Goal: Use online tool/utility: Utilize a website feature to perform a specific function

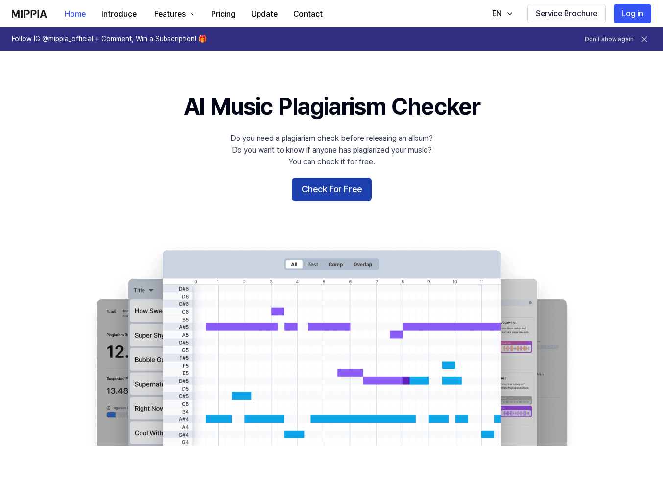
click at [339, 190] on button "Check For Free" at bounding box center [332, 189] width 80 height 23
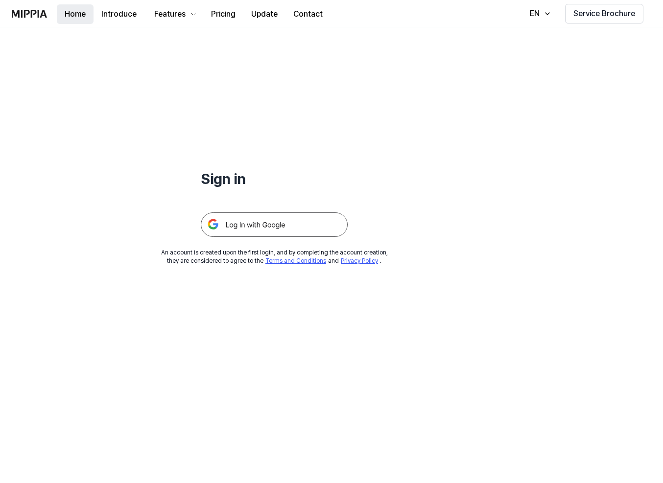
click at [78, 14] on button "Home" at bounding box center [75, 14] width 37 height 20
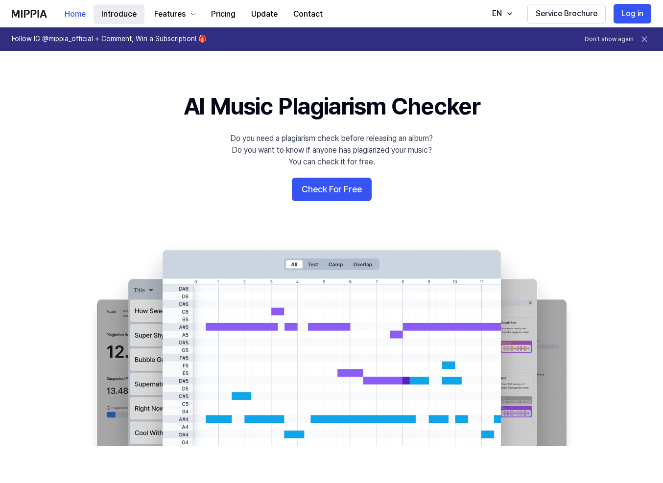
click at [127, 14] on button "Introduce" at bounding box center [118, 14] width 51 height 20
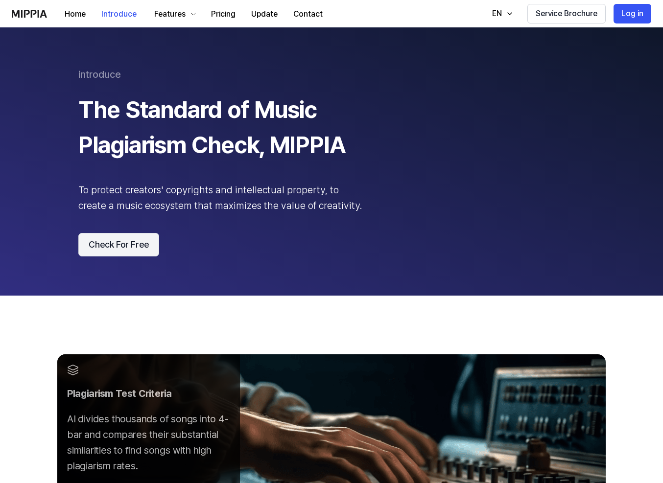
click at [136, 242] on button "Check For Free" at bounding box center [118, 244] width 81 height 23
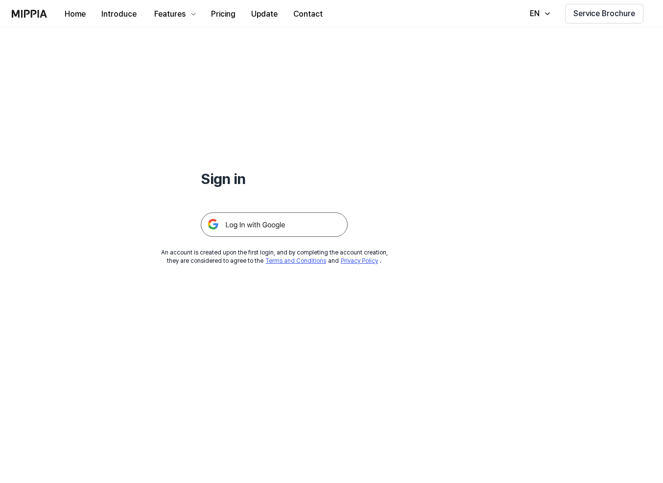
click at [263, 228] on img at bounding box center [274, 224] width 147 height 24
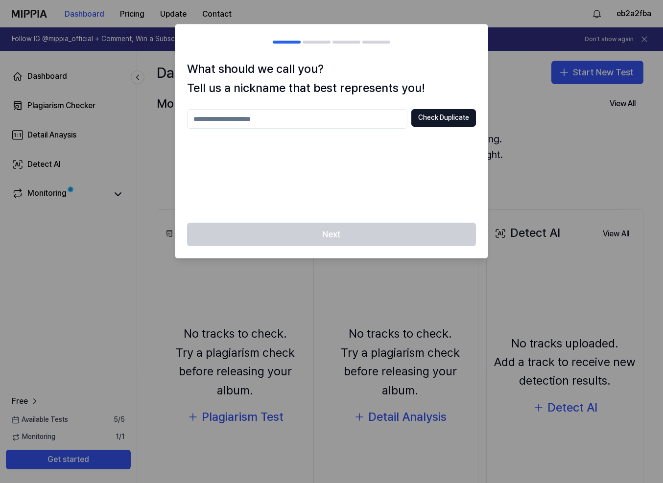
click at [305, 122] on input "text" at bounding box center [297, 119] width 220 height 20
type input "*****"
click at [440, 116] on button "Check Duplicate" at bounding box center [443, 118] width 65 height 18
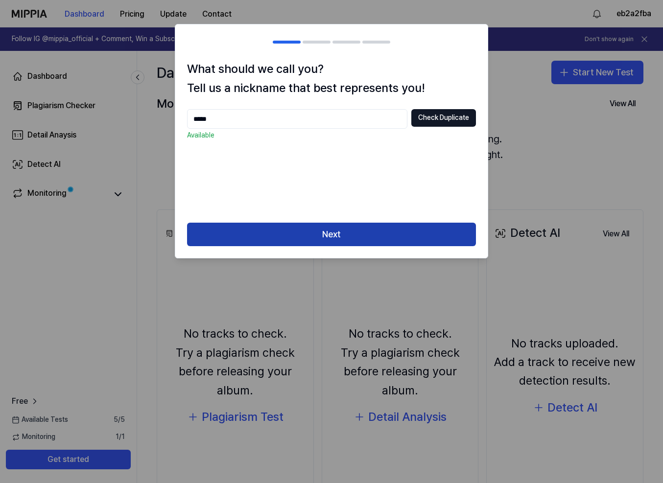
click at [349, 228] on button "Next" at bounding box center [331, 234] width 289 height 23
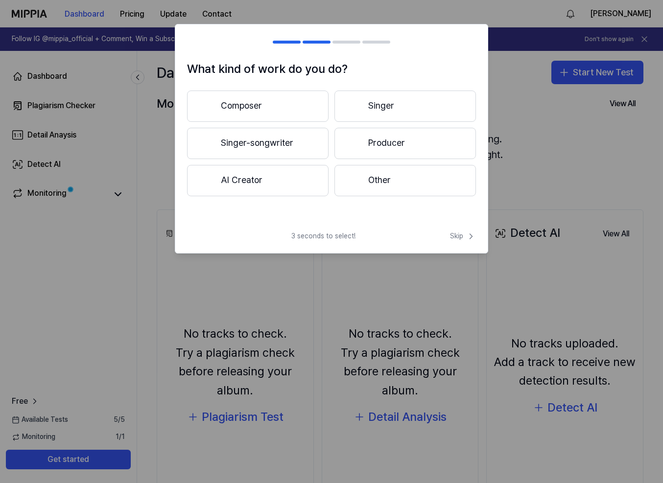
click at [247, 105] on button "Composer" at bounding box center [257, 106] width 141 height 31
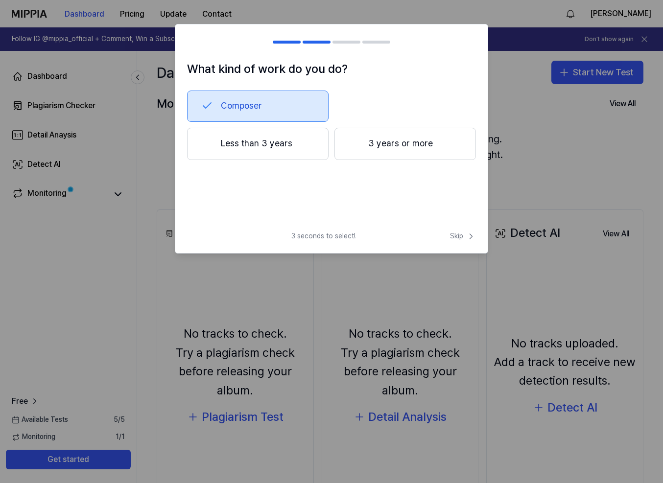
click at [403, 149] on button "3 years or more" at bounding box center [404, 144] width 141 height 32
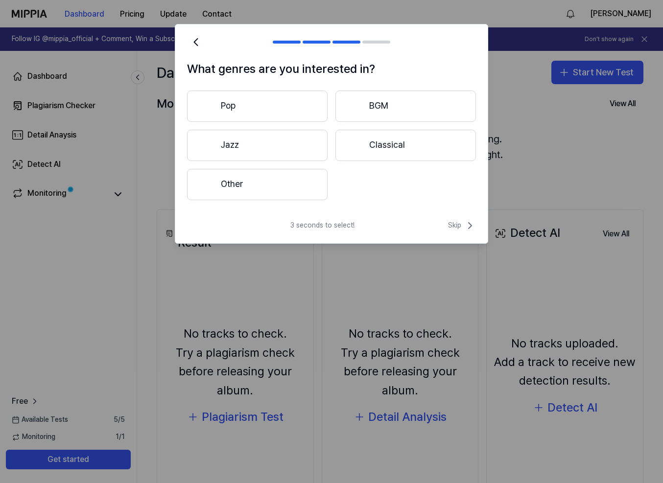
click at [273, 192] on button "Other" at bounding box center [257, 184] width 140 height 31
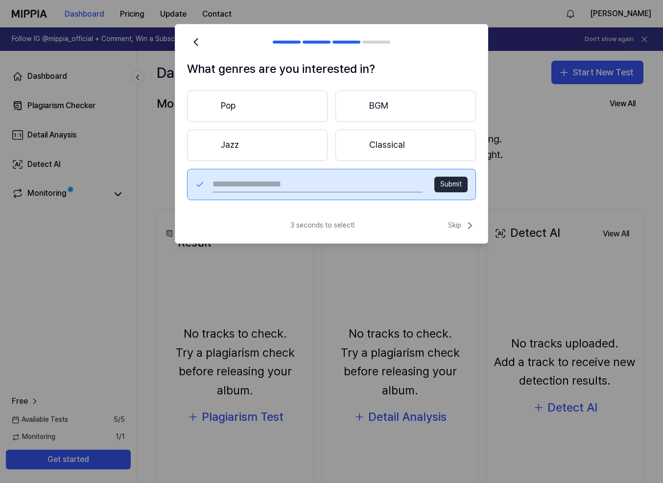
click at [315, 187] on input "text" at bounding box center [317, 185] width 210 height 16
type input "**********"
click at [441, 177] on button "Submit" at bounding box center [450, 185] width 33 height 16
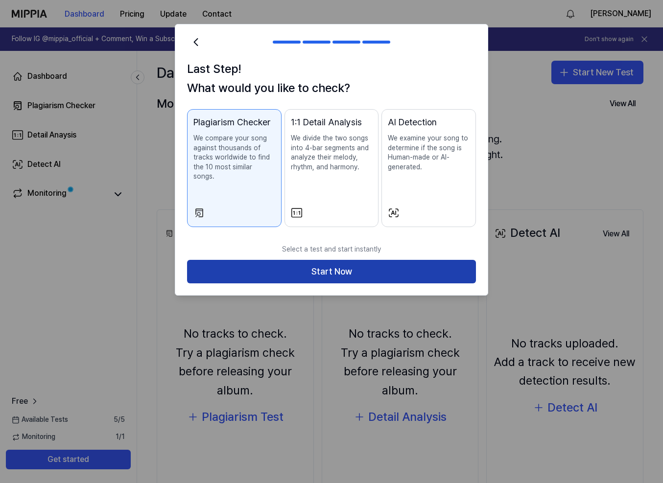
click at [336, 265] on button "Start Now" at bounding box center [331, 271] width 289 height 23
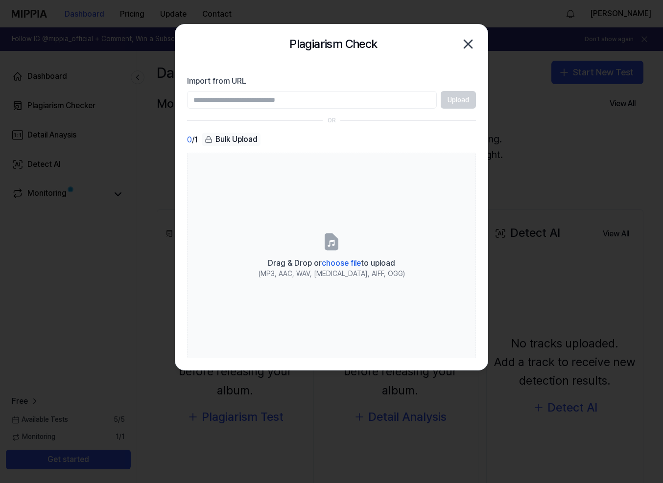
click at [251, 141] on div "Bulk Upload" at bounding box center [231, 140] width 59 height 14
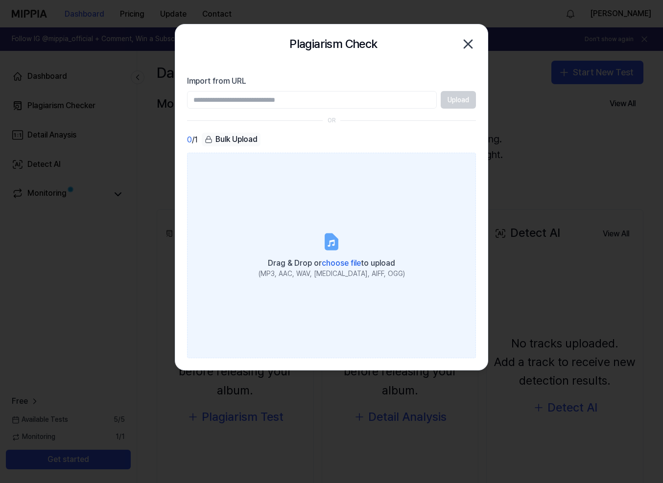
click at [334, 263] on span "choose file" at bounding box center [341, 262] width 39 height 9
click at [0, 0] on input "Drag & Drop or choose file to upload (MP3, AAC, WAV, FLAC, AIFF, OGG)" at bounding box center [0, 0] width 0 height 0
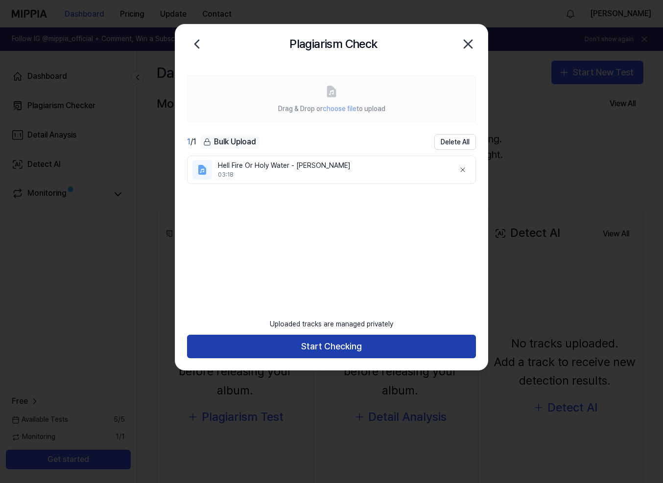
click at [342, 343] on button "Start Checking" at bounding box center [331, 346] width 289 height 23
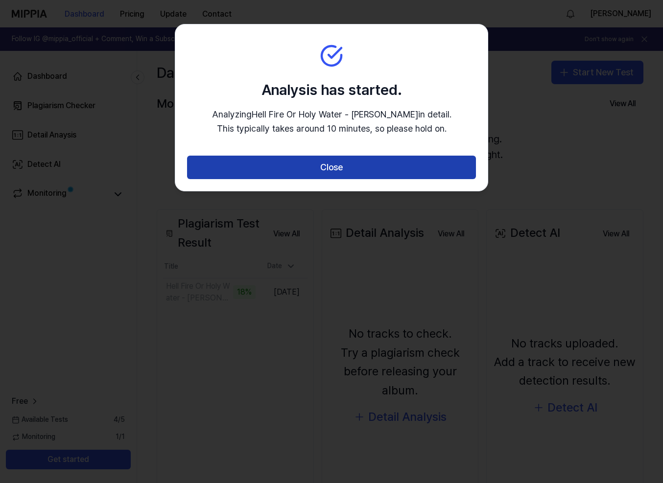
click at [327, 165] on button "Close" at bounding box center [331, 167] width 289 height 23
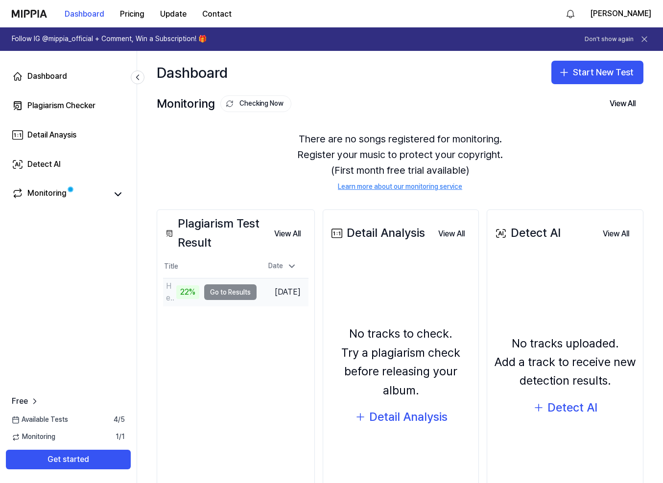
click at [233, 292] on td "Hell Fire Or Holy Water - Larry Vail 22% Go to Results" at bounding box center [209, 291] width 93 height 27
click at [238, 292] on td "Hell Fire Or Holy Water - Larry Vail 23% Go to Results" at bounding box center [209, 291] width 93 height 27
click at [289, 265] on icon at bounding box center [291, 266] width 10 height 10
click at [293, 266] on icon at bounding box center [291, 266] width 10 height 10
click at [120, 194] on icon at bounding box center [118, 194] width 6 height 3
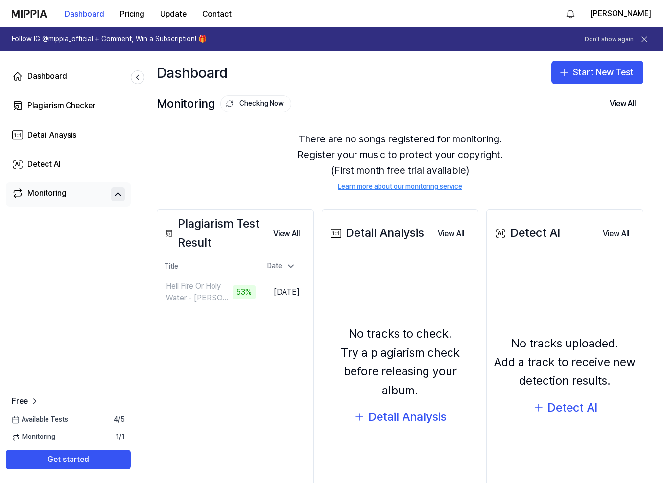
click at [118, 195] on icon at bounding box center [118, 194] width 12 height 12
click at [220, 292] on button "Go to Results" at bounding box center [229, 292] width 52 height 16
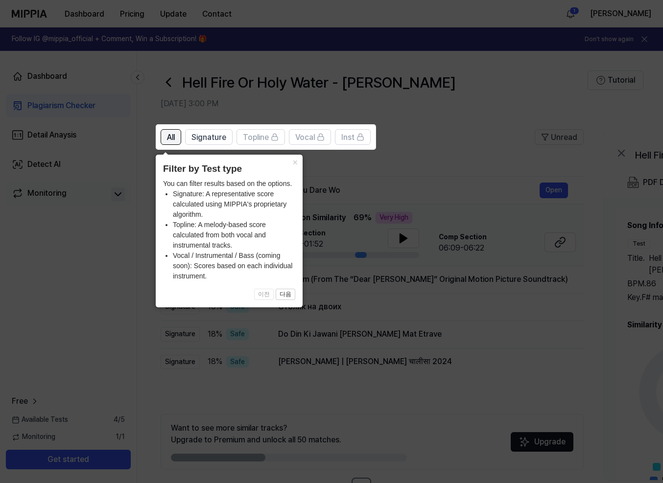
click at [171, 131] on div "All" at bounding box center [171, 137] width 8 height 13
click at [293, 162] on button "×" at bounding box center [295, 162] width 16 height 14
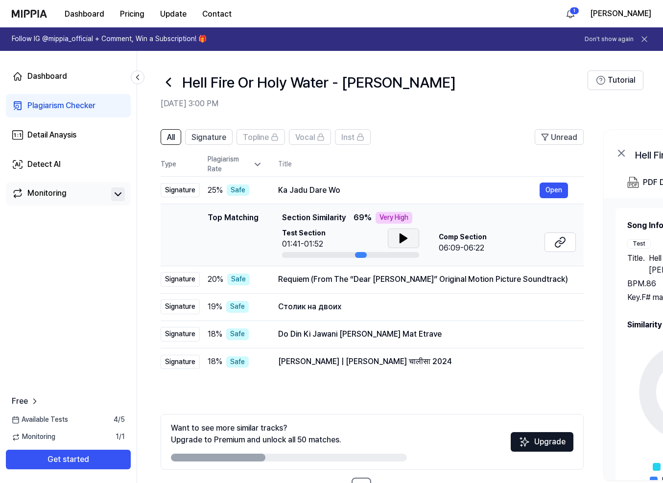
click at [401, 238] on icon at bounding box center [403, 238] width 7 height 9
click at [557, 190] on button "Open" at bounding box center [553, 191] width 28 height 16
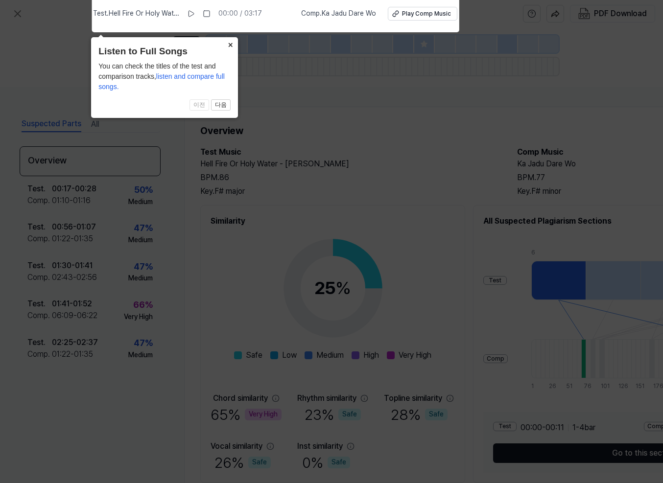
click at [229, 47] on button "×" at bounding box center [230, 44] width 16 height 14
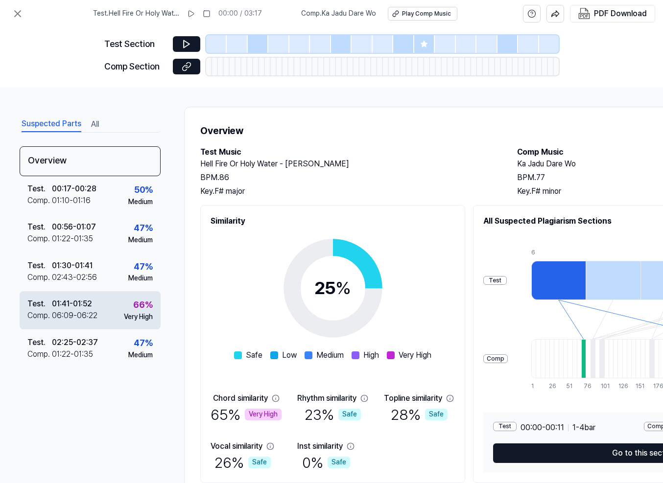
click at [63, 306] on div "01:41 - 01:52" at bounding box center [72, 304] width 40 height 12
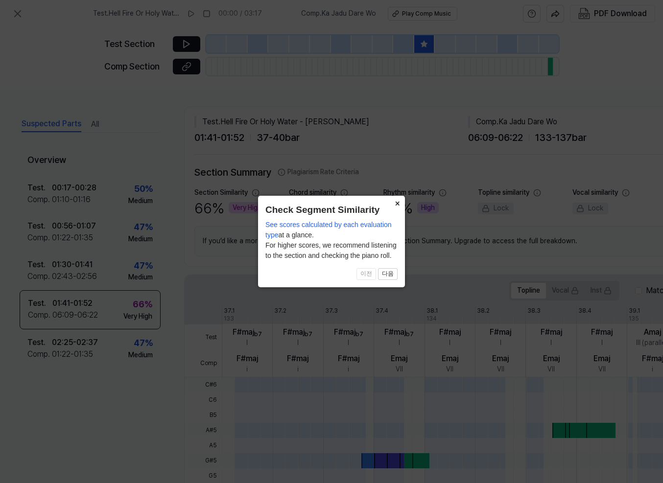
click at [399, 207] on button "×" at bounding box center [397, 203] width 16 height 14
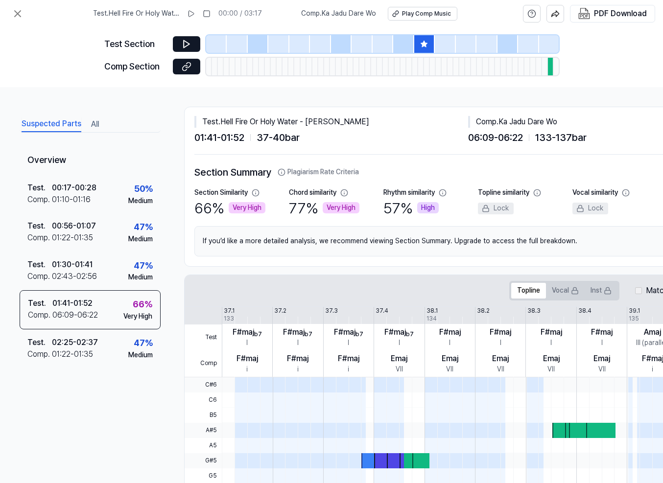
click at [549, 64] on div at bounding box center [551, 67] width 6 height 18
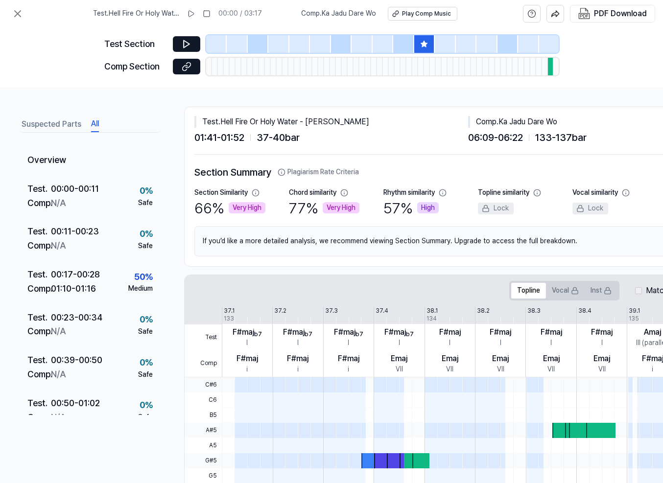
click at [94, 122] on button "All" at bounding box center [95, 124] width 8 height 16
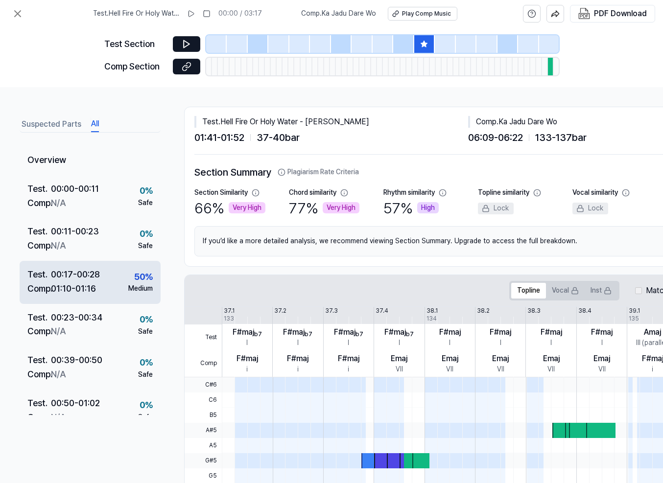
click at [69, 274] on div "00:17 - 00:28" at bounding box center [75, 275] width 49 height 14
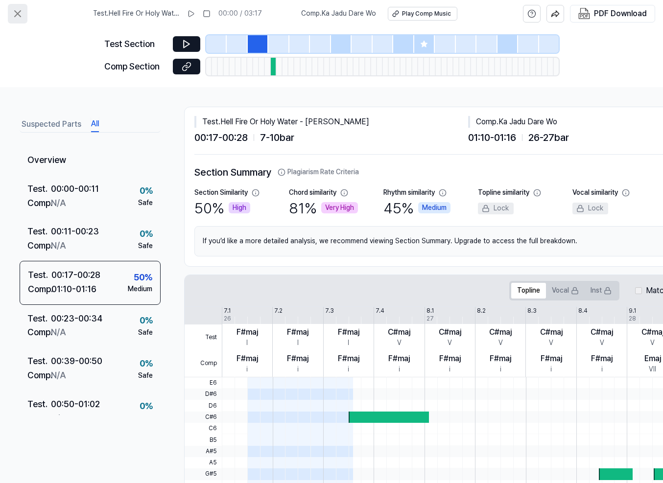
click at [19, 16] on icon at bounding box center [18, 14] width 6 height 6
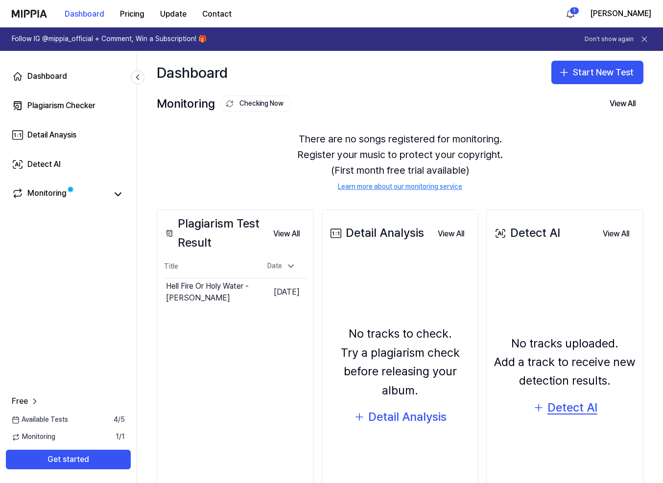
click at [571, 405] on div "Detect AI" at bounding box center [572, 407] width 50 height 19
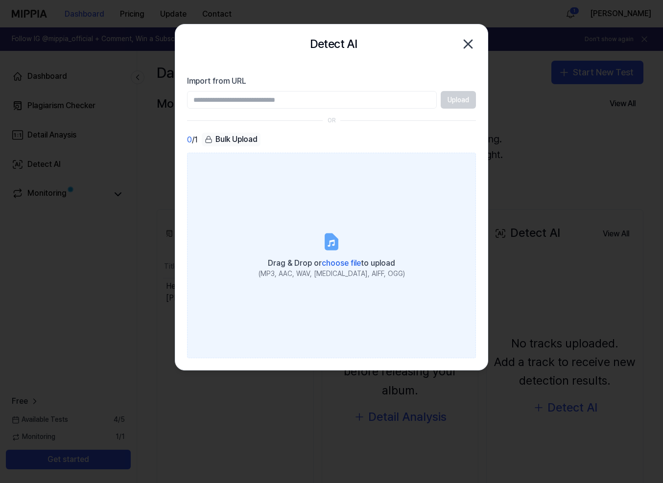
click at [344, 259] on span "choose file" at bounding box center [341, 262] width 39 height 9
click at [0, 0] on input "Drag & Drop or choose file to upload (MP3, AAC, WAV, FLAC, AIFF, OGG)" at bounding box center [0, 0] width 0 height 0
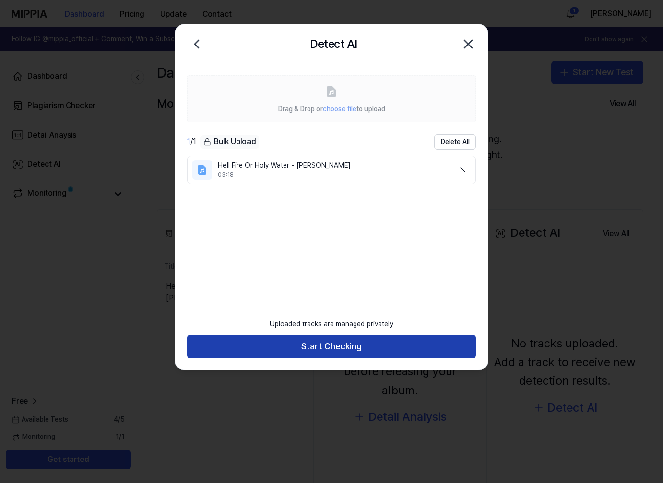
click at [347, 345] on button "Start Checking" at bounding box center [331, 346] width 289 height 23
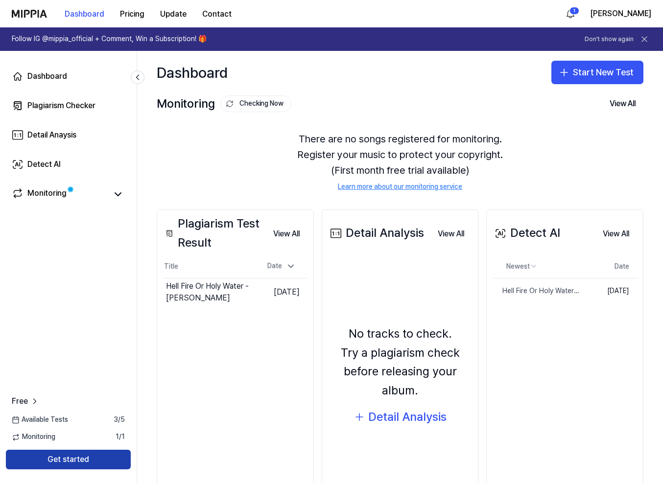
click at [71, 456] on button "Get started" at bounding box center [68, 460] width 125 height 20
click at [518, 290] on div "Hell Fire Or Holy Water - Larry Vail" at bounding box center [513, 291] width 42 height 10
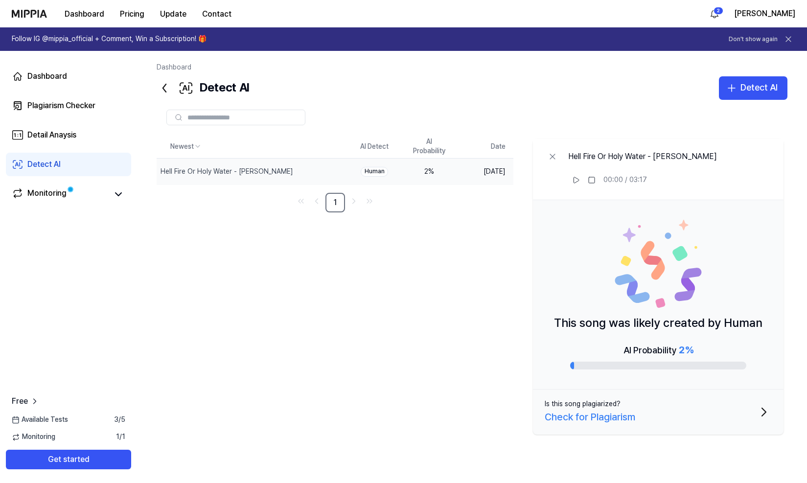
click at [572, 418] on div "Check for Plagiarism" at bounding box center [590, 417] width 91 height 16
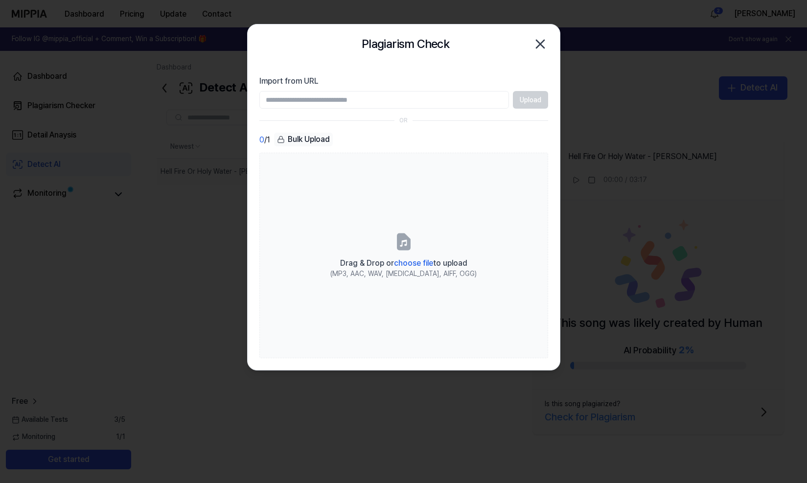
click at [544, 46] on icon "button" at bounding box center [540, 44] width 16 height 16
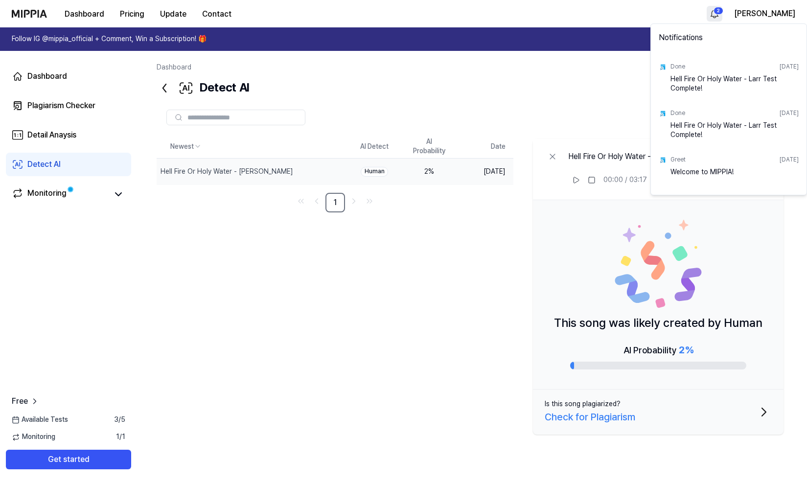
click at [662, 13] on html "Dashboard Pricing Update Contact 2 larry Follow IG @mippia_official + Comment, …" at bounding box center [403, 241] width 807 height 483
